Goal: Navigation & Orientation: Find specific page/section

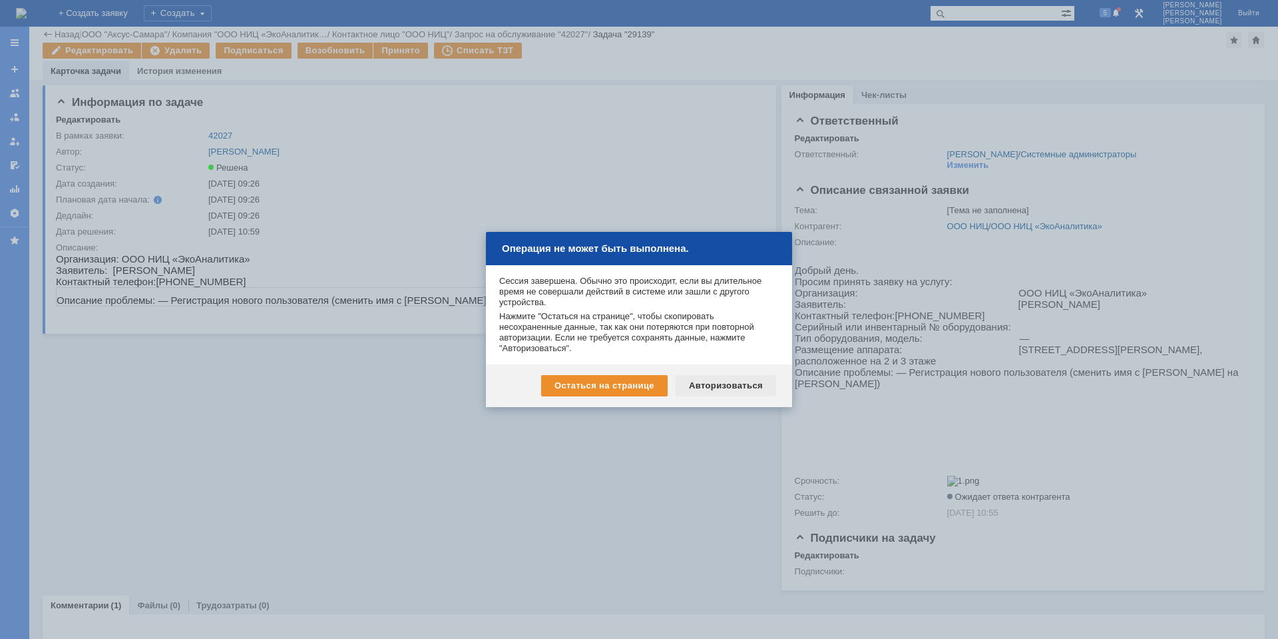
scroll to position [124, 0]
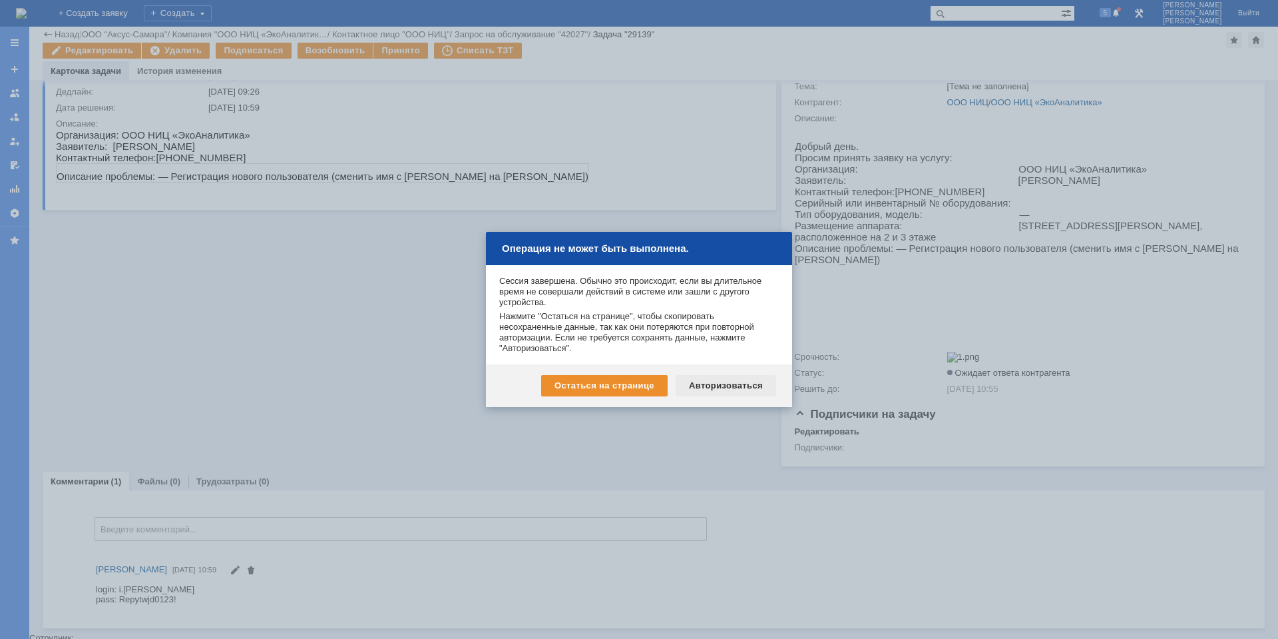
click at [712, 381] on div "Авторизоваться" at bounding box center [726, 385] width 101 height 21
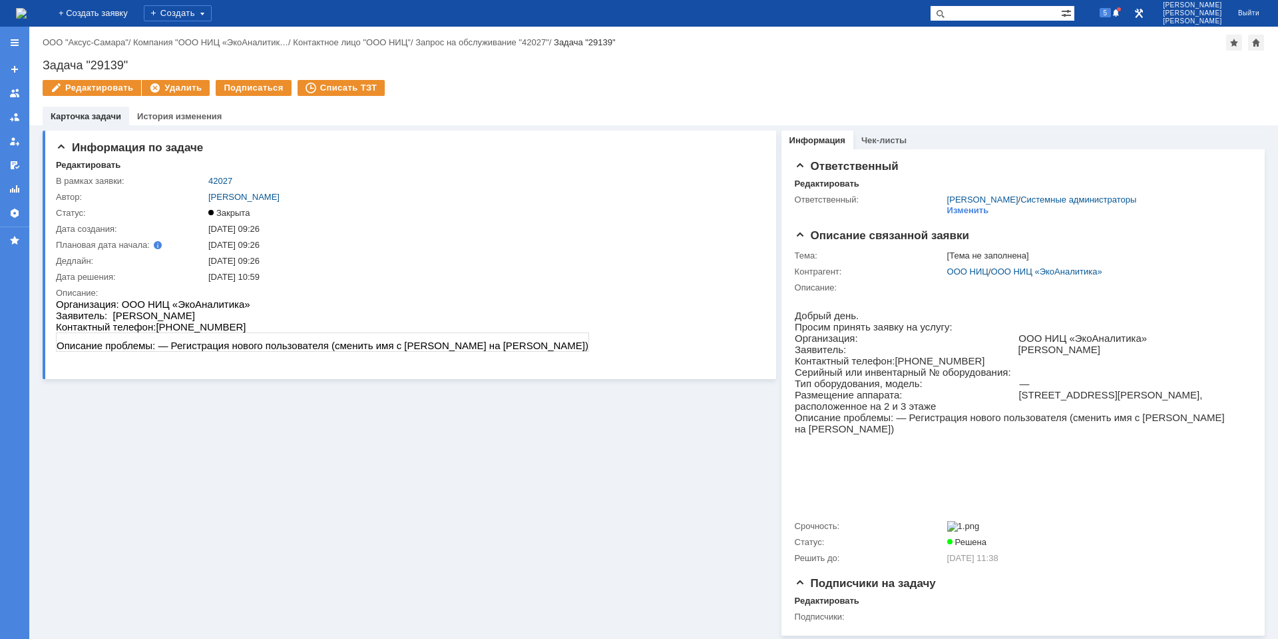
click at [27, 19] on img at bounding box center [21, 13] width 11 height 11
